Goal: Information Seeking & Learning: Check status

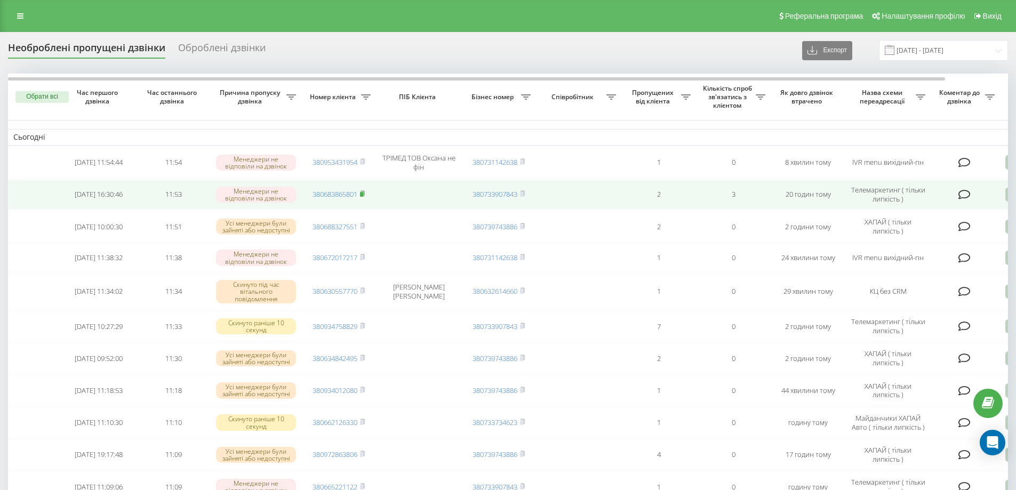
click at [362, 194] on rect at bounding box center [361, 194] width 3 height 5
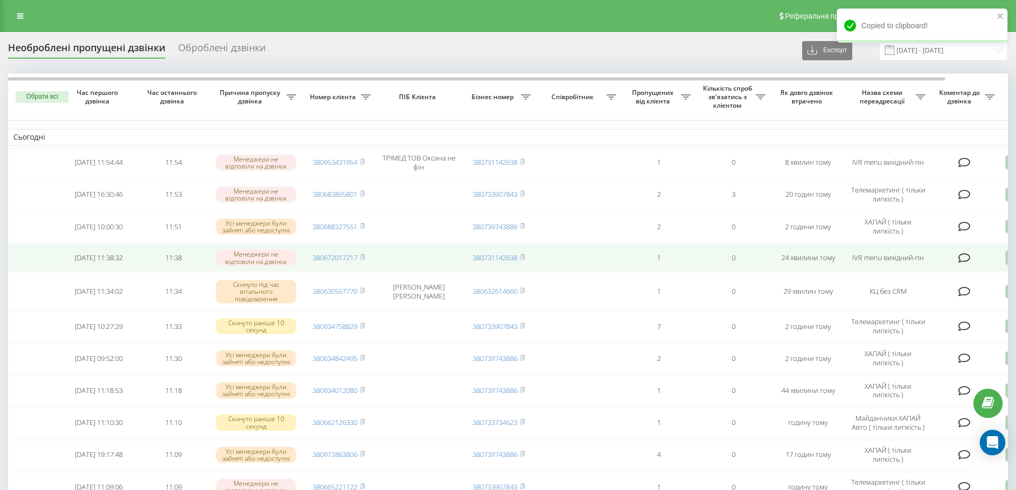
scroll to position [53, 0]
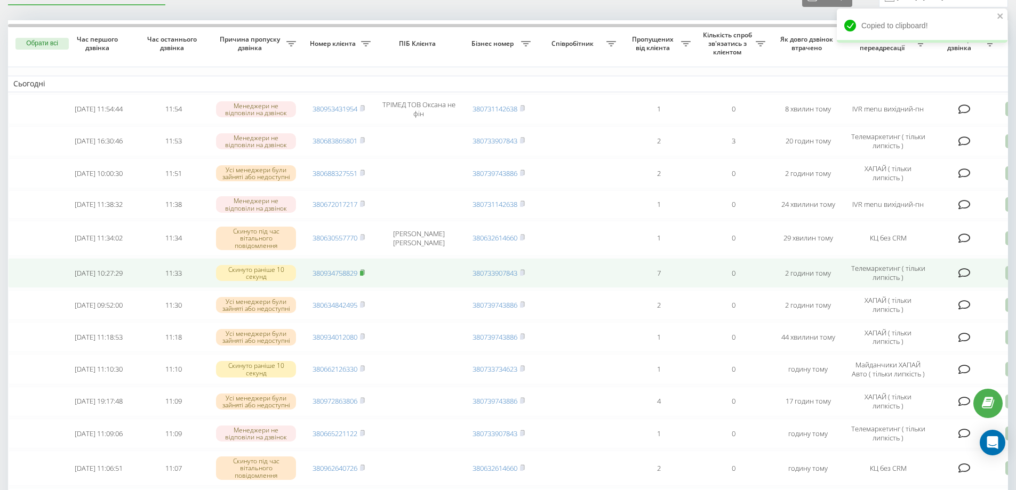
click at [365, 273] on icon at bounding box center [362, 272] width 5 height 6
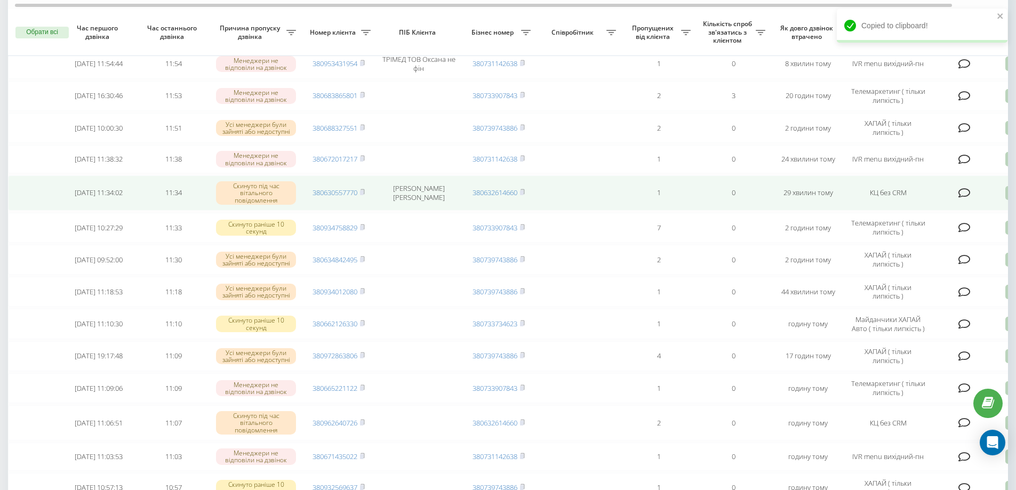
scroll to position [107, 0]
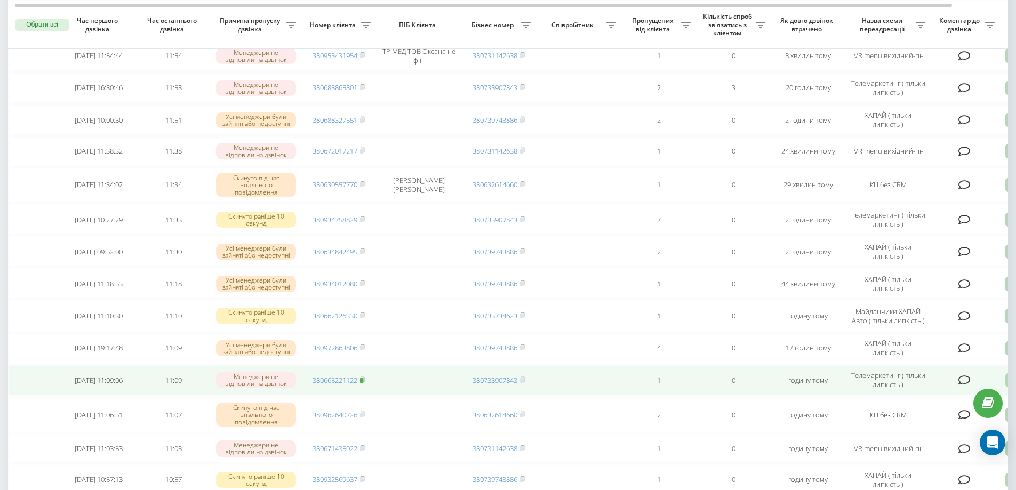
click at [365, 380] on icon at bounding box center [362, 380] width 5 height 6
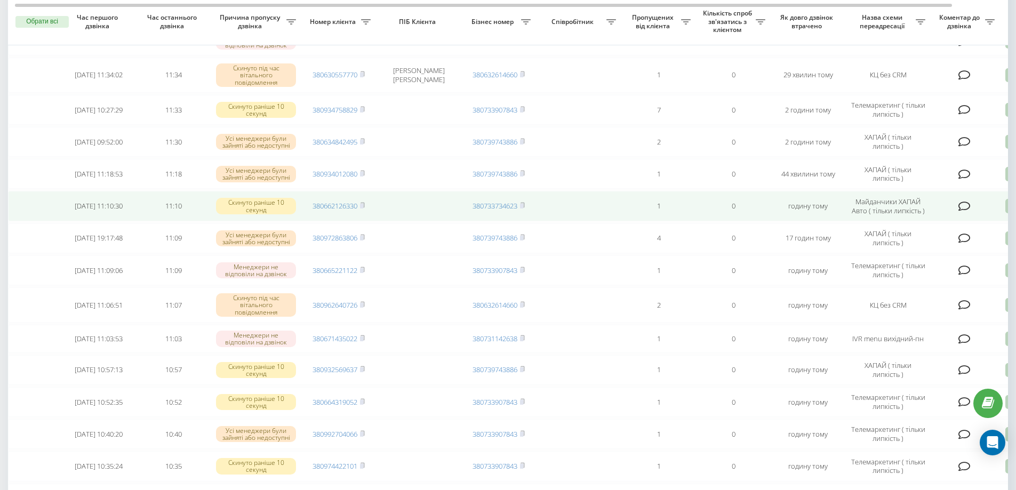
scroll to position [267, 0]
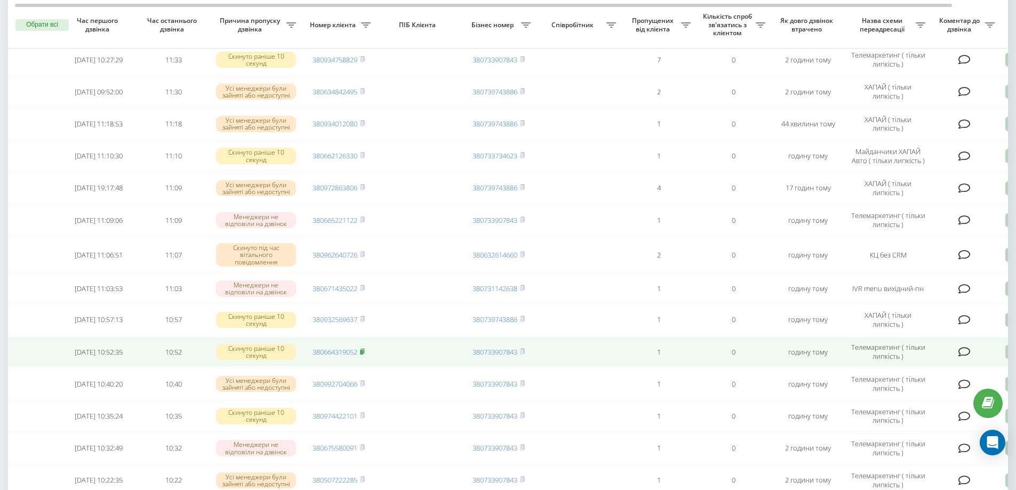
click at [365, 354] on icon at bounding box center [362, 351] width 5 height 6
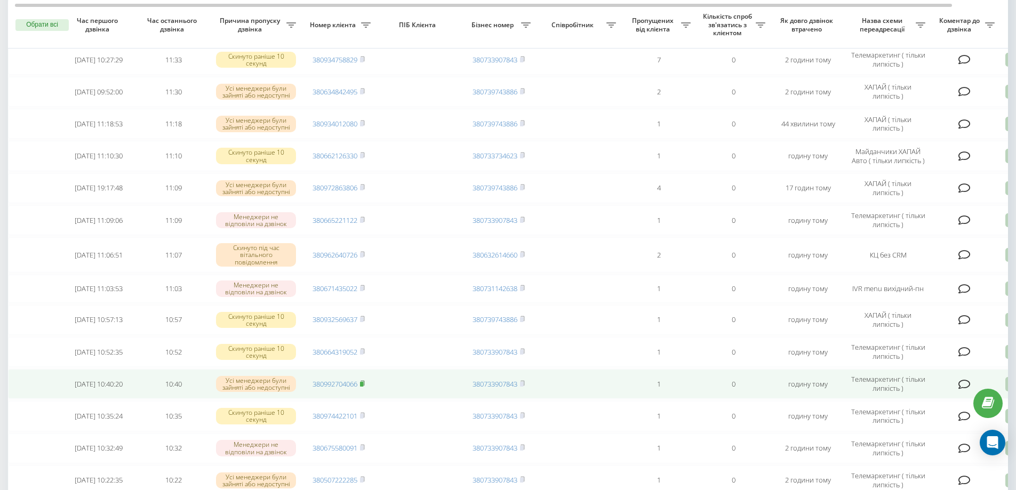
click at [363, 384] on icon at bounding box center [362, 383] width 5 height 6
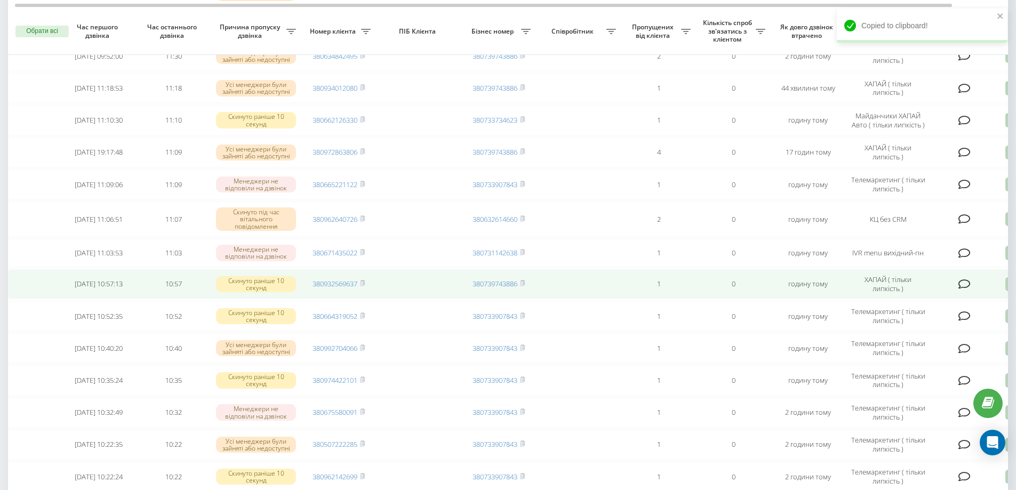
scroll to position [320, 0]
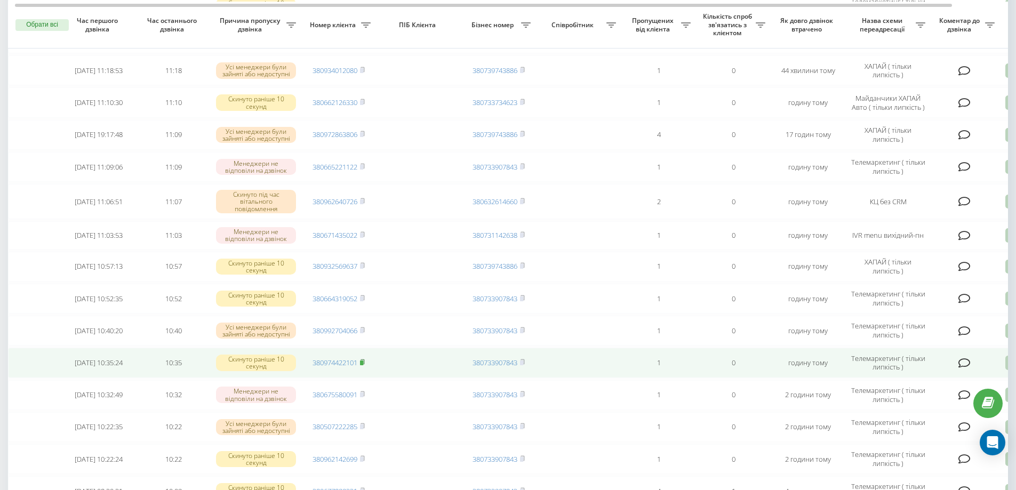
click at [363, 365] on rect at bounding box center [361, 363] width 3 height 5
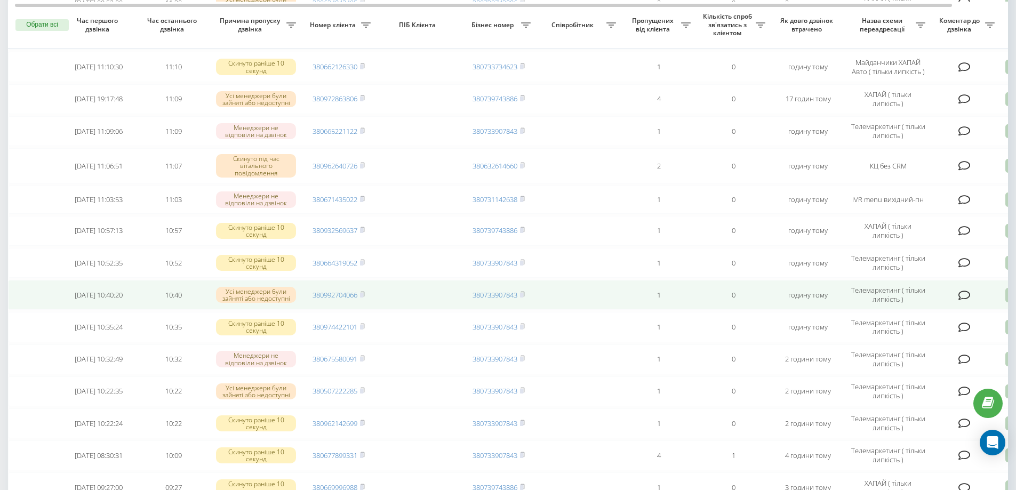
scroll to position [373, 0]
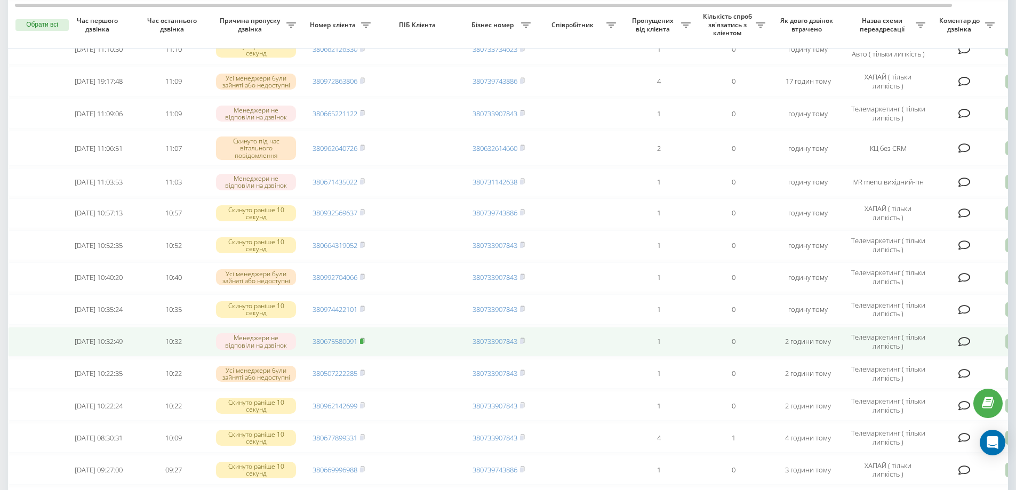
click at [365, 343] on icon at bounding box center [362, 341] width 5 height 6
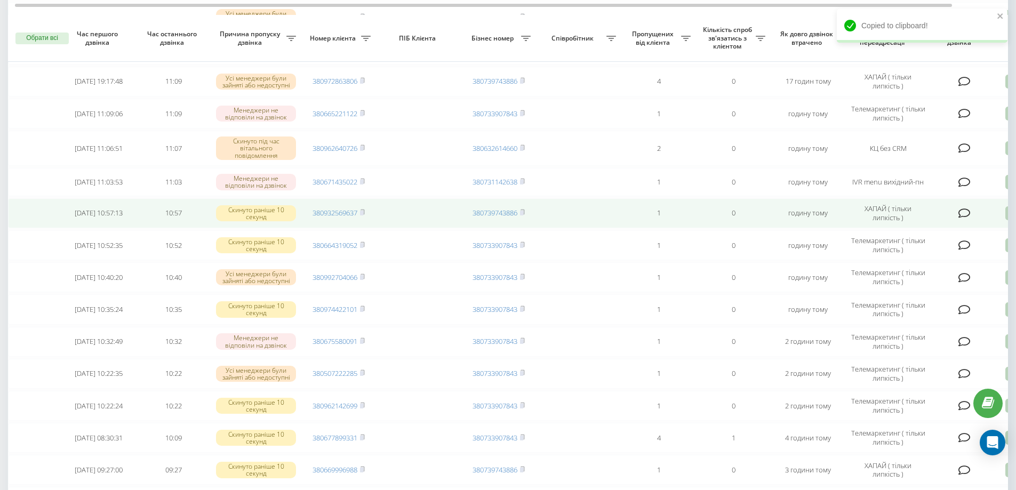
scroll to position [480, 0]
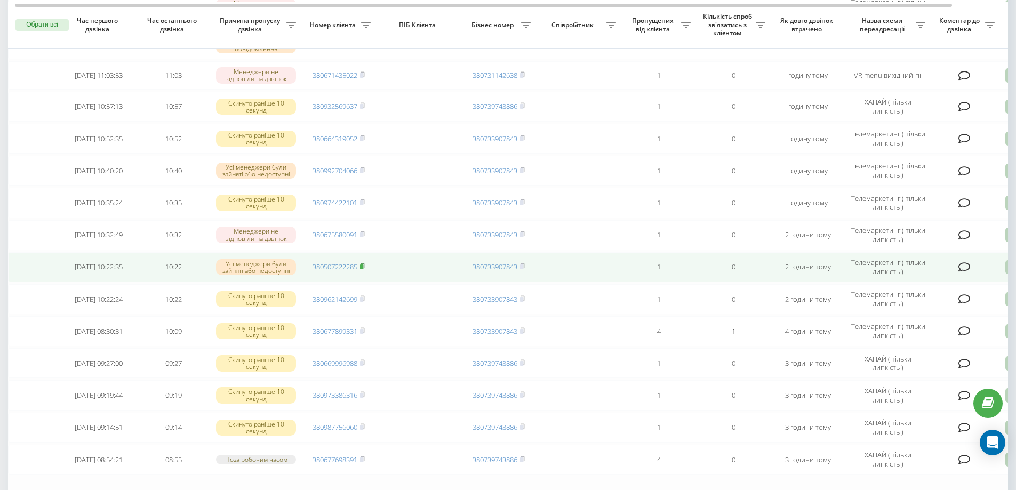
click at [363, 269] on rect at bounding box center [361, 267] width 3 height 5
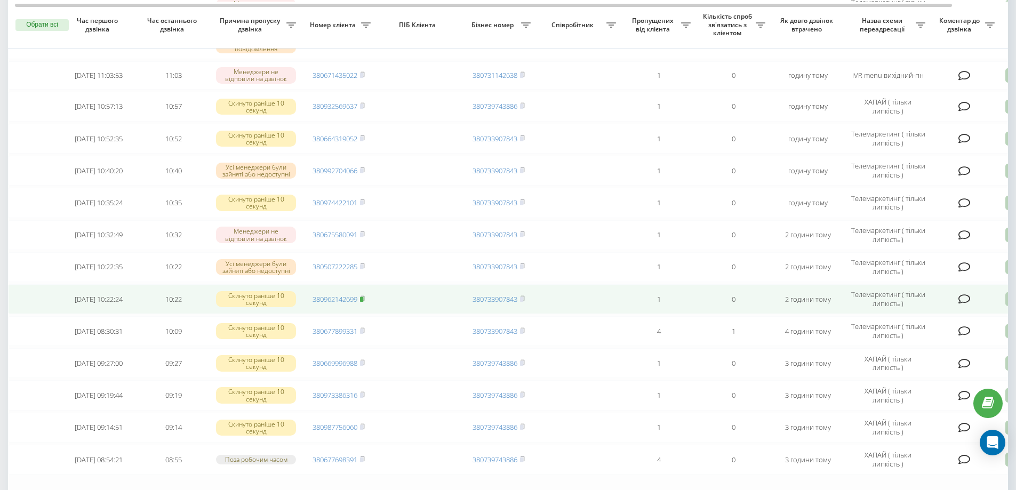
click at [364, 299] on icon at bounding box center [362, 298] width 5 height 6
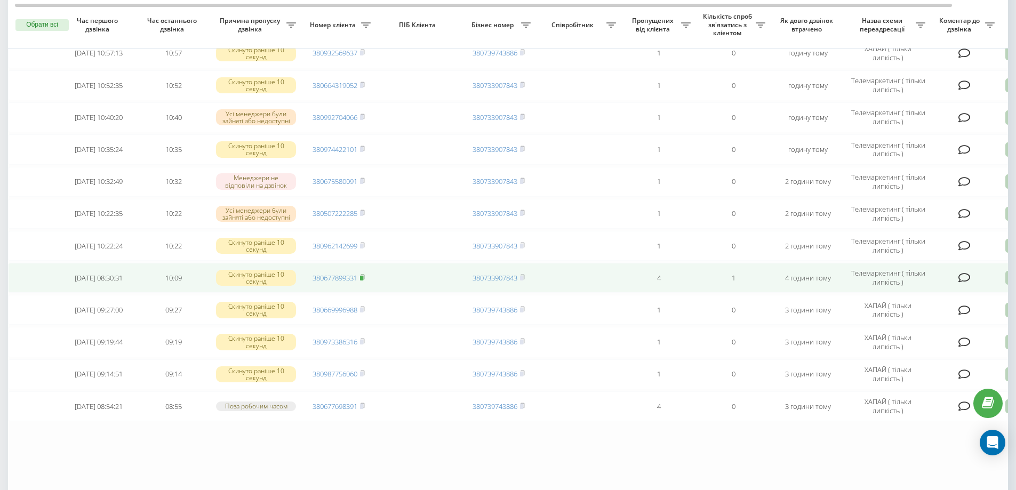
click at [363, 281] on rect at bounding box center [361, 278] width 3 height 5
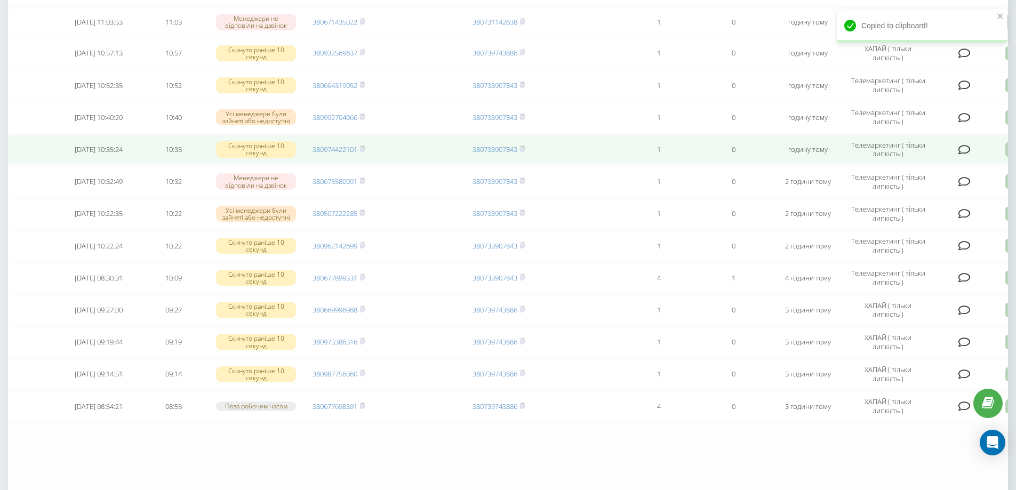
scroll to position [0, 0]
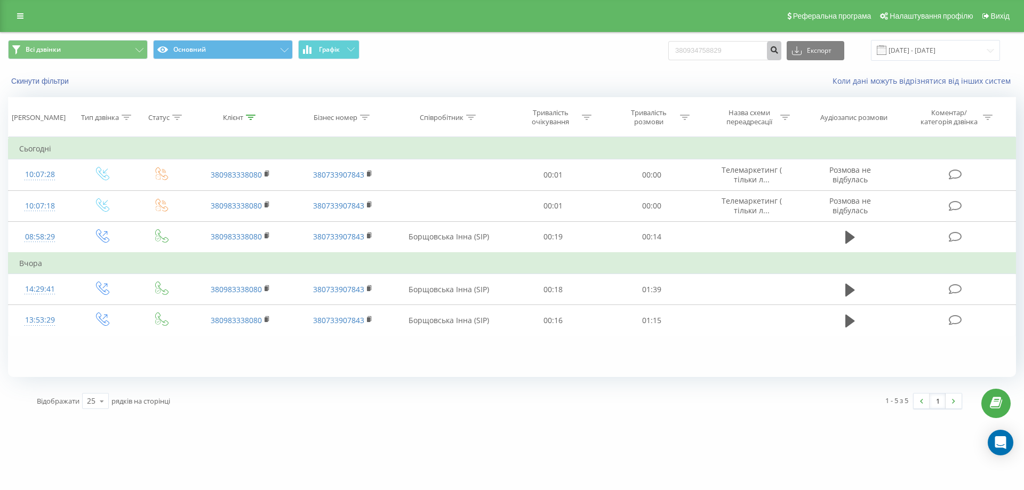
type input "380934758829"
click at [779, 50] on icon "submit" at bounding box center [774, 48] width 9 height 6
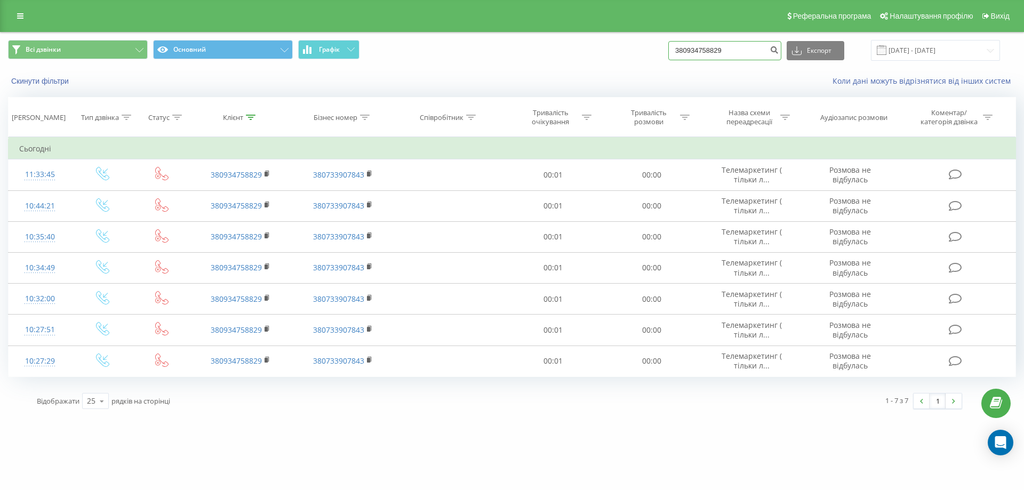
drag, startPoint x: 765, startPoint y: 47, endPoint x: 550, endPoint y: 60, distance: 215.3
click at [550, 60] on div "Всі дзвінки Основний Графік 380934758829 Експорт .csv .xls .xlsx [DATE] - [DATE]" at bounding box center [512, 50] width 1008 height 21
paste input "380665221122"
type input "380665221122"
click at [779, 47] on icon "submit" at bounding box center [774, 48] width 9 height 6
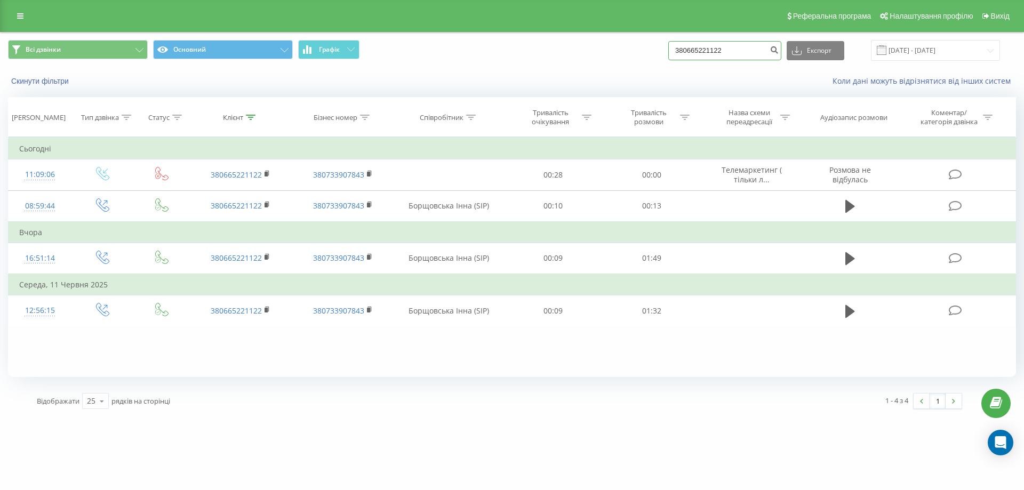
drag, startPoint x: 745, startPoint y: 50, endPoint x: 583, endPoint y: 46, distance: 161.1
click at [583, 46] on div "Всі дзвінки Основний Графік 380665221122 Експорт .csv .xls .xlsx 21.05.2025 - 2…" at bounding box center [512, 50] width 1008 height 21
paste input "380664319052"
type input "380664319052"
click at [779, 46] on icon "submit" at bounding box center [774, 48] width 9 height 6
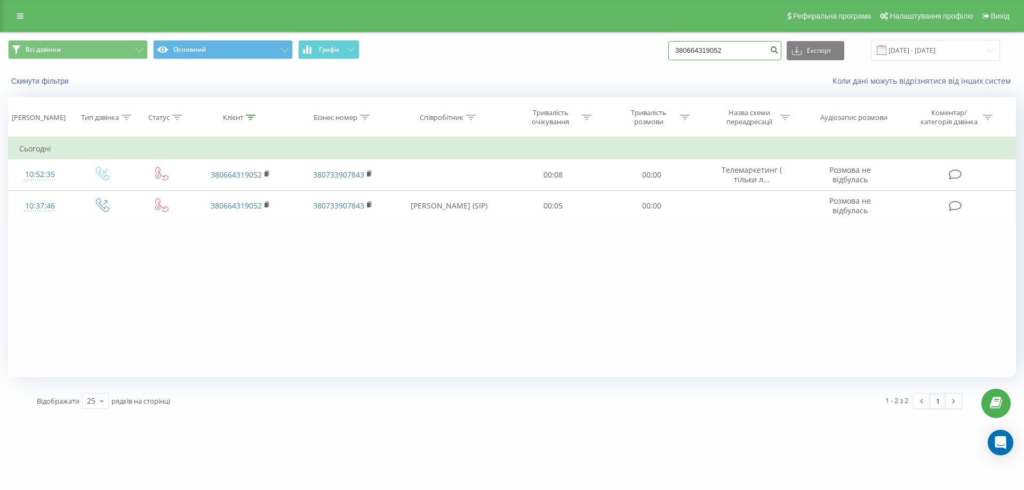
drag, startPoint x: 747, startPoint y: 55, endPoint x: 656, endPoint y: 41, distance: 91.8
click at [656, 41] on div "Всі дзвінки Основний Графік 380664319052 Експорт .csv .xls .xlsx [DATE] - [DATE]" at bounding box center [512, 50] width 1008 height 21
paste input "380992704066"
type input "380992704066"
click at [779, 52] on icon "submit" at bounding box center [774, 48] width 9 height 6
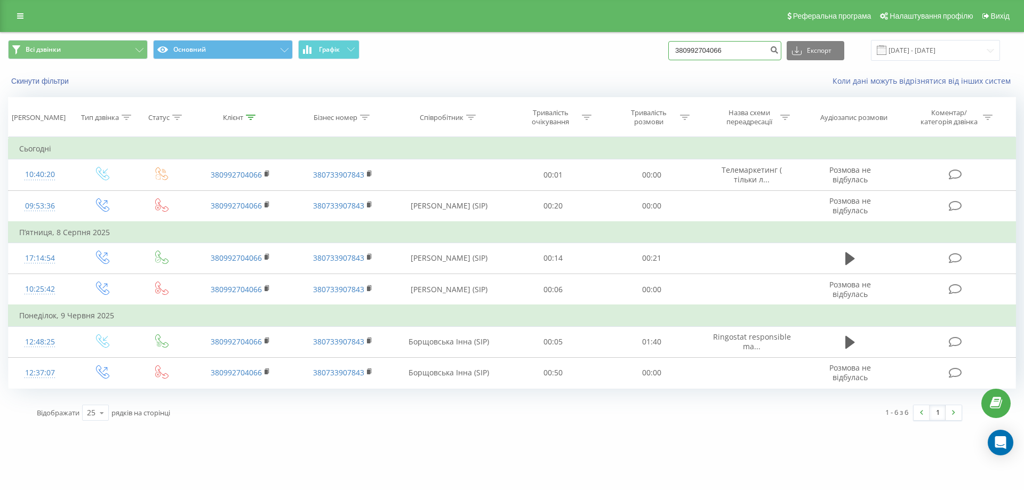
drag, startPoint x: 759, startPoint y: 57, endPoint x: 597, endPoint y: 62, distance: 162.2
click at [597, 62] on div "Всі дзвінки Основний Графік 380992704066 Експорт .csv .xls .xlsx [DATE] - [DATE]" at bounding box center [512, 51] width 1023 height 36
paste input "380974422101"
type input "380974422101"
click at [781, 54] on button "submit" at bounding box center [774, 50] width 14 height 19
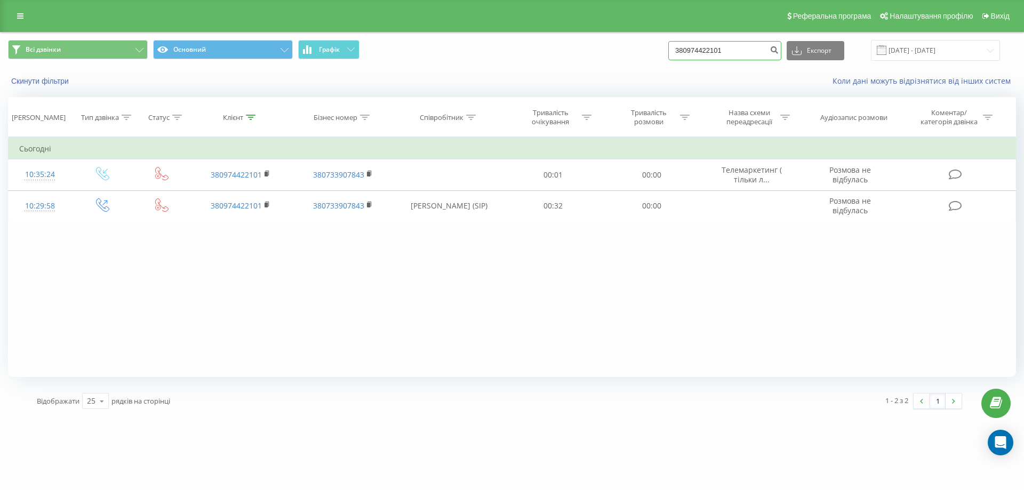
drag, startPoint x: 758, startPoint y: 50, endPoint x: 595, endPoint y: 85, distance: 167.1
click at [595, 85] on div "Всі дзвінки Основний Графік 380974422101 Експорт .csv .xls .xlsx [DATE] - [DATE…" at bounding box center [512, 63] width 1023 height 61
paste input "380675580091"
type input "380675580091"
click at [779, 52] on icon "submit" at bounding box center [774, 48] width 9 height 6
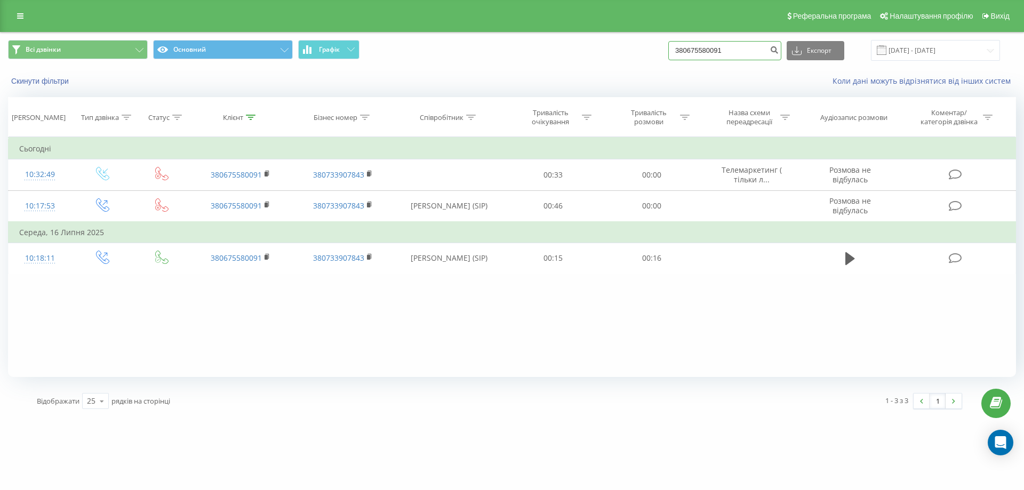
drag, startPoint x: 752, startPoint y: 41, endPoint x: 625, endPoint y: 51, distance: 127.9
click at [625, 51] on div "Всі дзвінки Основний Графік 380675580091 Експорт .csv .xls .xlsx 21.05.2025 - 2…" at bounding box center [512, 50] width 1008 height 21
paste input "380507222285"
type input "380507222285"
click at [779, 50] on icon "submit" at bounding box center [774, 48] width 9 height 6
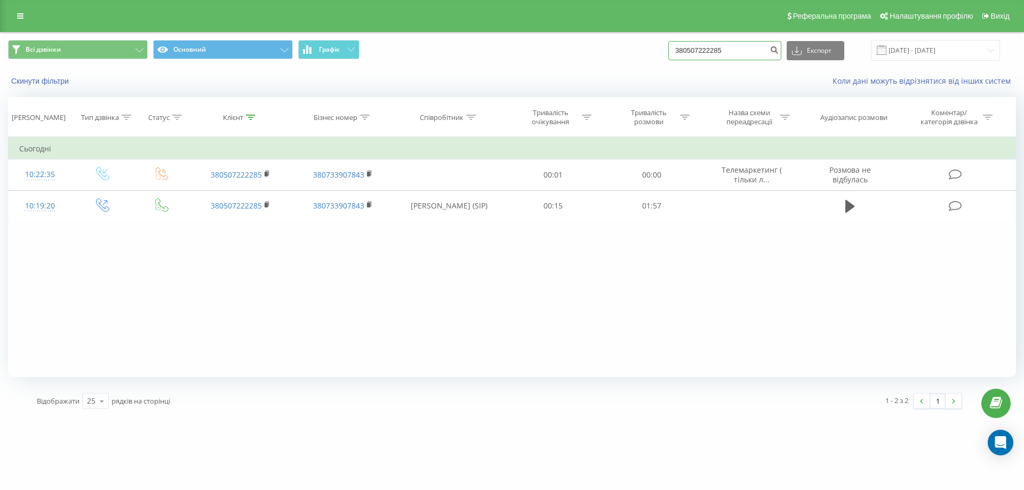
drag, startPoint x: 550, startPoint y: 60, endPoint x: 537, endPoint y: 63, distance: 13.6
click at [537, 63] on div "Всі дзвінки Основний Графік 380507222285 Експорт .csv .xls .xlsx [DATE] - [DATE]" at bounding box center [512, 51] width 1023 height 36
paste input "380962142699"
type input "380962142699"
click at [779, 50] on icon "submit" at bounding box center [774, 48] width 9 height 6
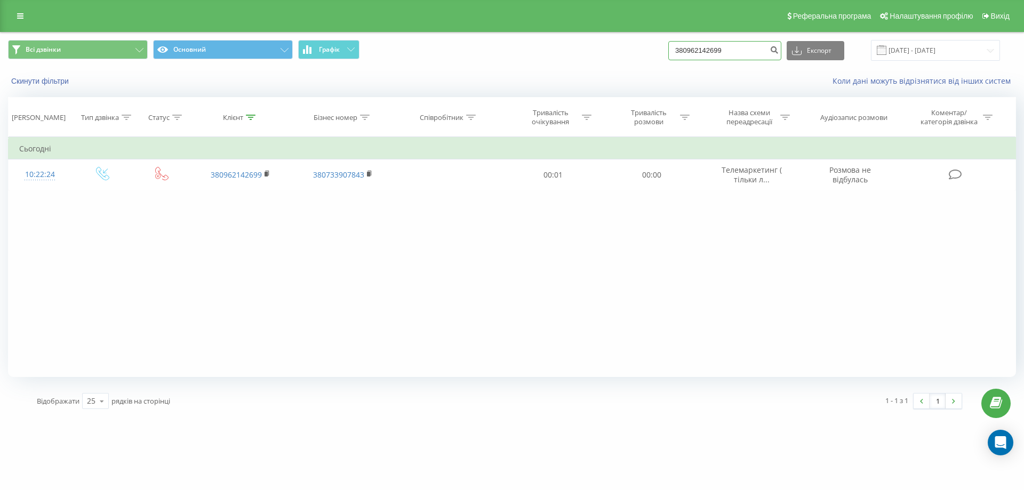
drag, startPoint x: 763, startPoint y: 48, endPoint x: 631, endPoint y: 54, distance: 131.4
click at [631, 54] on div "Всі дзвінки Основний Графік 380962142699 Експорт .csv .xls .xlsx [DATE] - [DATE]" at bounding box center [512, 50] width 1008 height 21
paste input "380677899331"
type input "380677899331"
click at [779, 50] on icon "submit" at bounding box center [774, 48] width 9 height 6
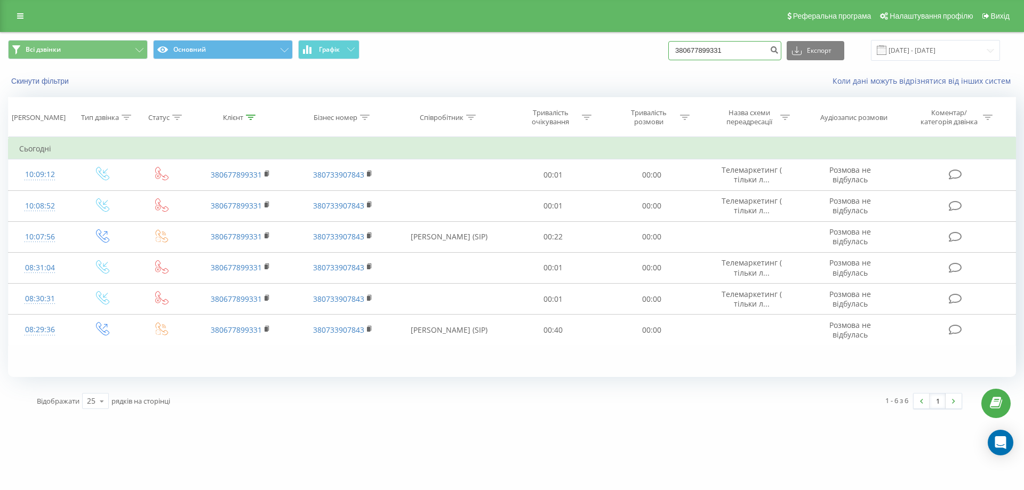
drag, startPoint x: 709, startPoint y: 49, endPoint x: 614, endPoint y: 53, distance: 95.6
click at [614, 53] on div "Всі дзвінки Основний Графік 380677899331 Експорт .csv .xls .xlsx 21.05.2025 - 2…" at bounding box center [512, 50] width 1008 height 21
paste input "380683865801"
type input "380683865801"
click at [781, 54] on button "submit" at bounding box center [774, 50] width 14 height 19
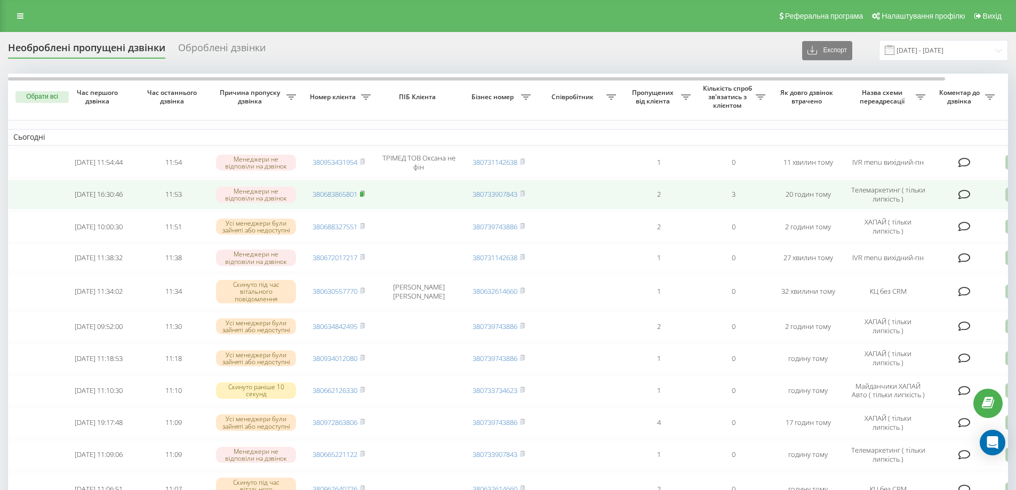
click at [362, 193] on rect at bounding box center [361, 194] width 3 height 5
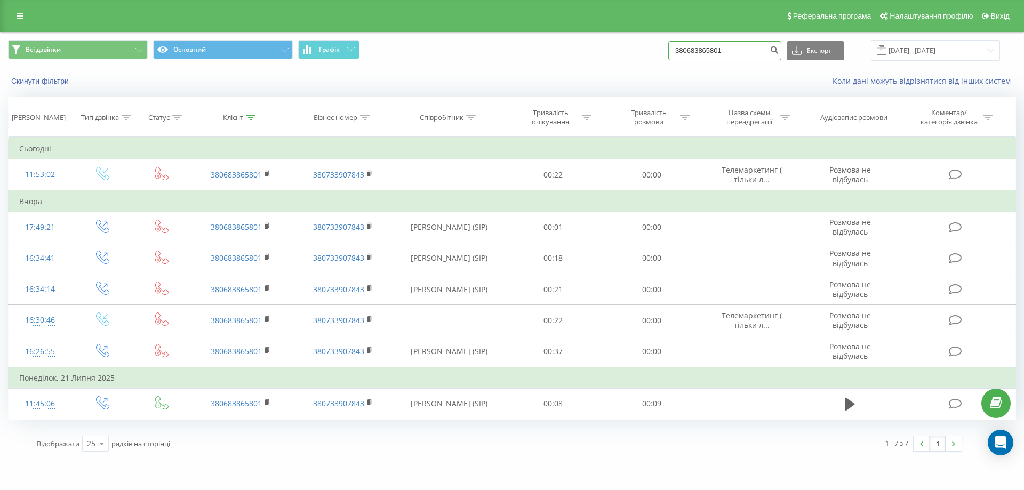
drag, startPoint x: 743, startPoint y: 47, endPoint x: 671, endPoint y: 55, distance: 73.0
click at [671, 55] on div "Всі дзвінки Основний Графік 380683865801 Експорт .csv .xls .xlsx [DATE] - [DATE]" at bounding box center [512, 50] width 1008 height 21
